Goal: Task Accomplishment & Management: Use online tool/utility

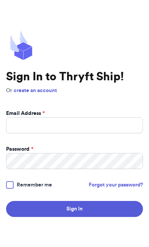
scroll to position [65, 0]
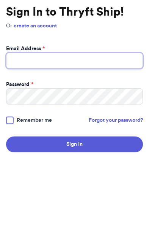
type input "ggibbons06@icloud.com"
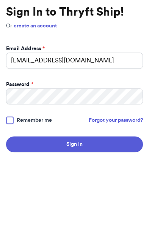
click at [75, 201] on button "Sign In" at bounding box center [74, 209] width 137 height 16
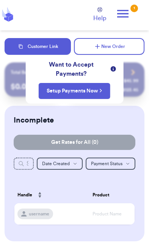
scroll to position [2, 0]
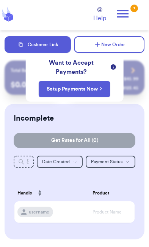
click at [130, 42] on button "New Order" at bounding box center [109, 44] width 71 height 17
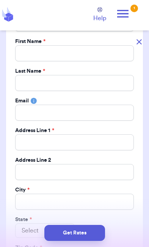
scroll to position [84, 0]
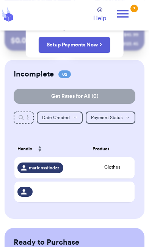
scroll to position [43, 0]
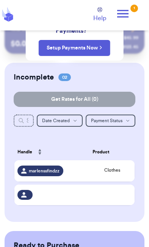
click at [92, 45] on link "Setup Payments Now" at bounding box center [75, 48] width 56 height 8
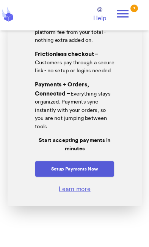
scroll to position [166, 0]
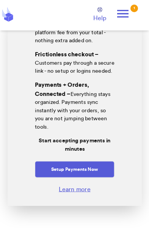
click at [92, 178] on button "Setup Payments Now" at bounding box center [75, 169] width 80 height 16
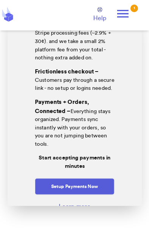
scroll to position [22, 0]
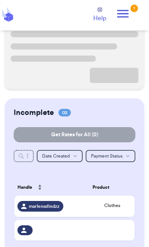
scroll to position [96, 0]
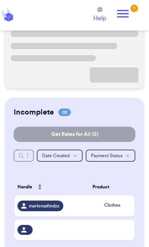
click at [54, 209] on span "marlenssfindzz" at bounding box center [44, 206] width 31 height 6
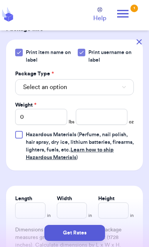
scroll to position [342, 0]
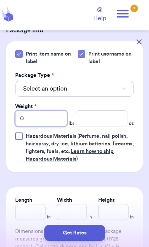
click at [59, 110] on input "0" at bounding box center [41, 118] width 52 height 16
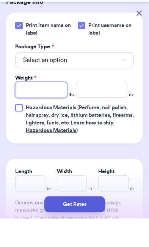
type input "1"
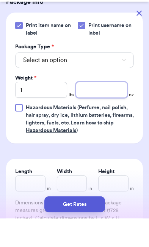
click at [114, 110] on input "number" at bounding box center [102, 118] width 52 height 16
type input "0"
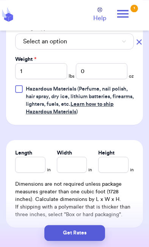
scroll to position [390, 0]
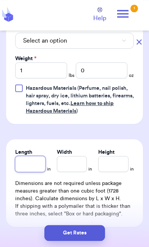
click at [28, 156] on input "Length" at bounding box center [30, 164] width 30 height 16
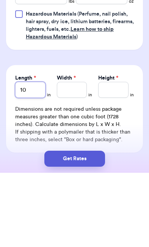
type input "10"
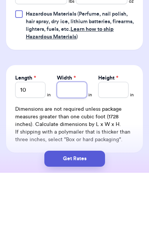
click at [82, 156] on input "Width *" at bounding box center [72, 164] width 30 height 16
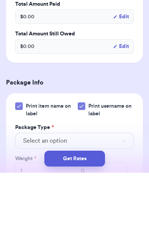
scroll to position [218, 0]
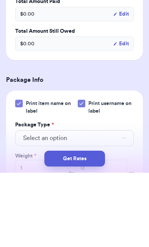
click at [121, 204] on button "Select an option" at bounding box center [74, 212] width 119 height 16
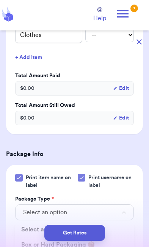
click at [110, 204] on button "Select an option" at bounding box center [74, 212] width 119 height 16
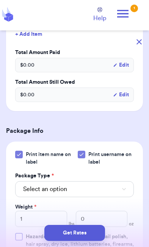
scroll to position [242, 0]
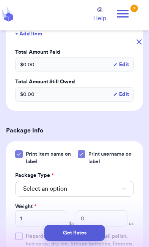
click at [115, 181] on button "Select an option" at bounding box center [74, 189] width 119 height 16
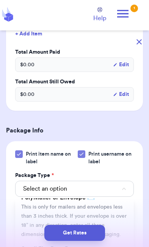
scroll to position [66, 0]
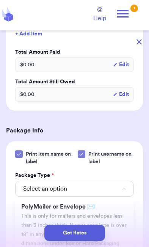
click at [87, 213] on span "This is only for mailers and envelopes less than 3 inches thick. If your envelo…" at bounding box center [74, 229] width 106 height 33
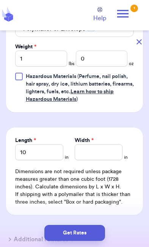
scroll to position [407, 0]
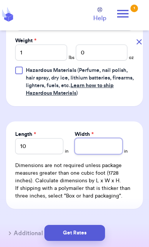
click at [105, 138] on input "Width *" at bounding box center [99, 146] width 48 height 16
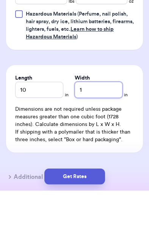
type input "1"
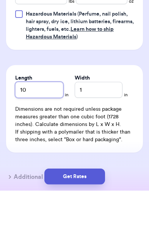
click at [47, 138] on input "10" at bounding box center [39, 146] width 48 height 16
type input "1"
type input "13"
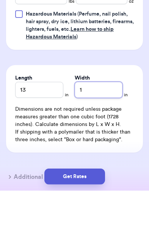
click at [91, 138] on input "1" at bounding box center [99, 146] width 48 height 16
type input "10"
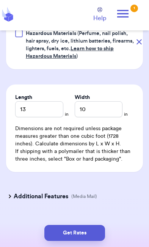
scroll to position [444, 0]
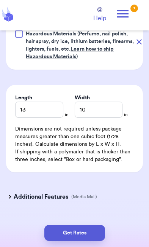
click at [84, 235] on button "Get Rates" at bounding box center [75, 233] width 61 height 16
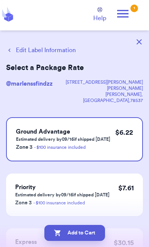
click at [16, 51] on button "Edit Label Information" at bounding box center [41, 50] width 70 height 9
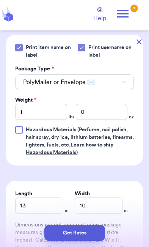
scroll to position [327, 0]
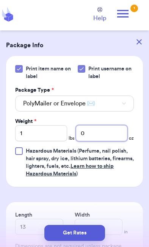
click at [103, 125] on input "0" at bounding box center [102, 133] width 52 height 16
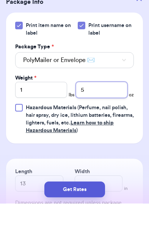
type input "5"
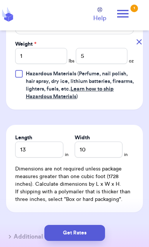
scroll to position [410, 0]
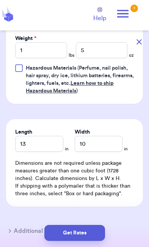
click at [83, 230] on button "Get Rates" at bounding box center [75, 233] width 61 height 16
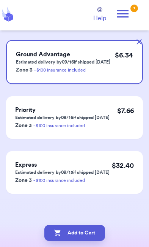
scroll to position [0, 0]
